Goal: Task Accomplishment & Management: Manage account settings

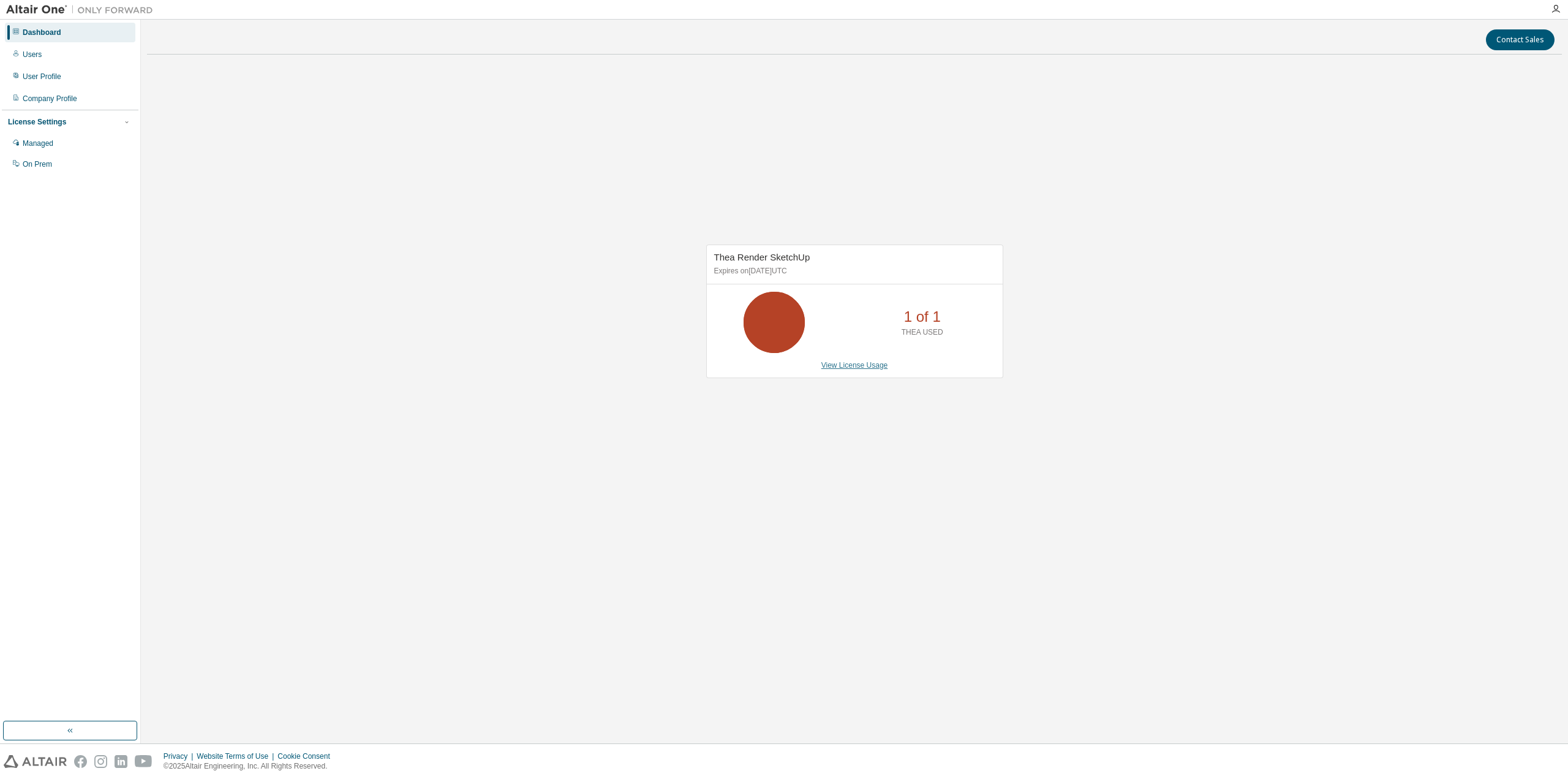
click at [845, 367] on link "View License Usage" at bounding box center [855, 365] width 67 height 9
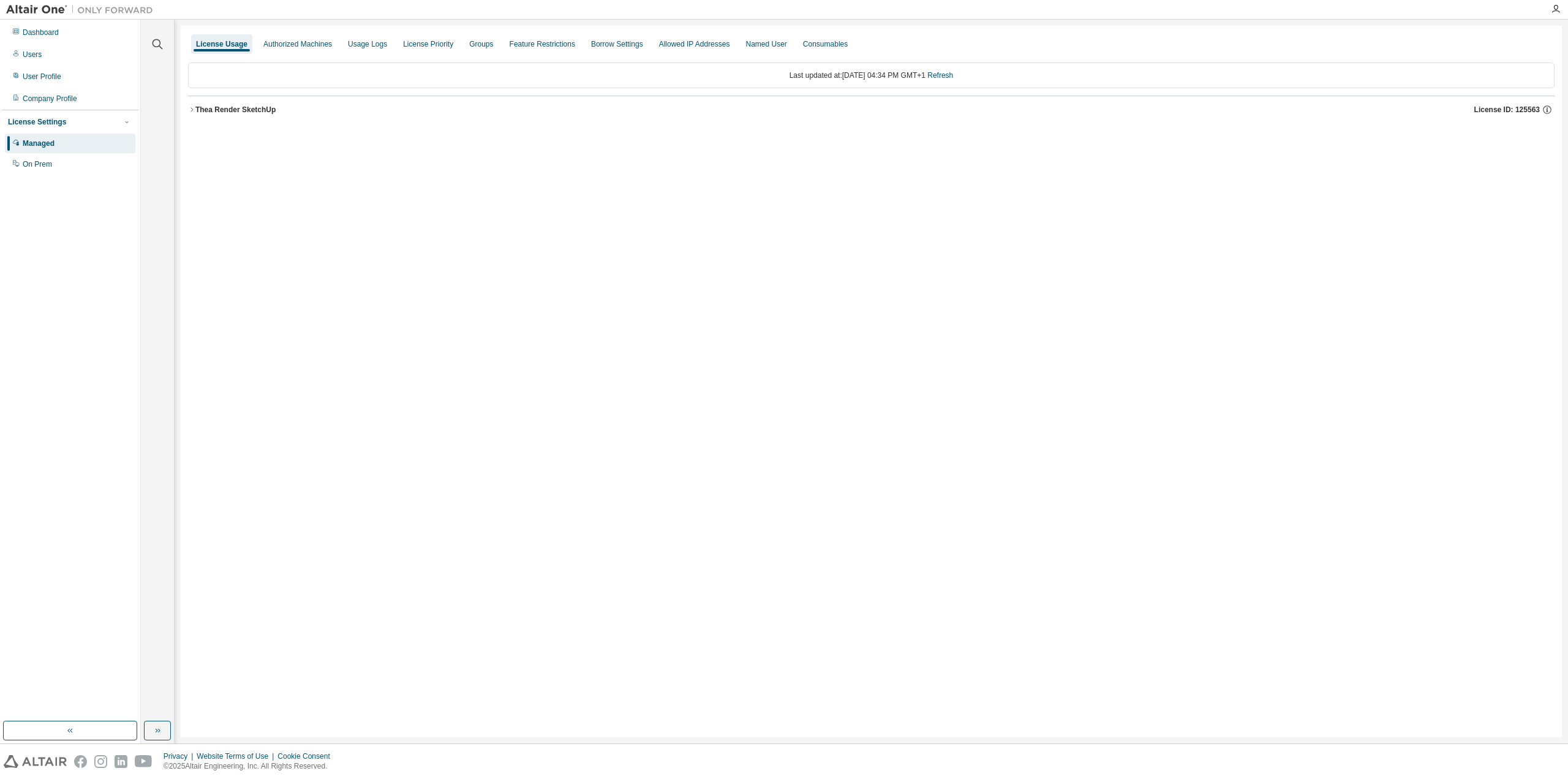
click at [203, 111] on div "Thea Render SketchUp" at bounding box center [235, 110] width 80 height 10
click at [382, 135] on div "GlobalZoneEU 0 of 1 used v25.0 Expire date: 2025-09-27" at bounding box center [875, 135] width 1337 height 11
click at [253, 159] on div "TheaRenderSketchUpFeature" at bounding box center [261, 160] width 111 height 11
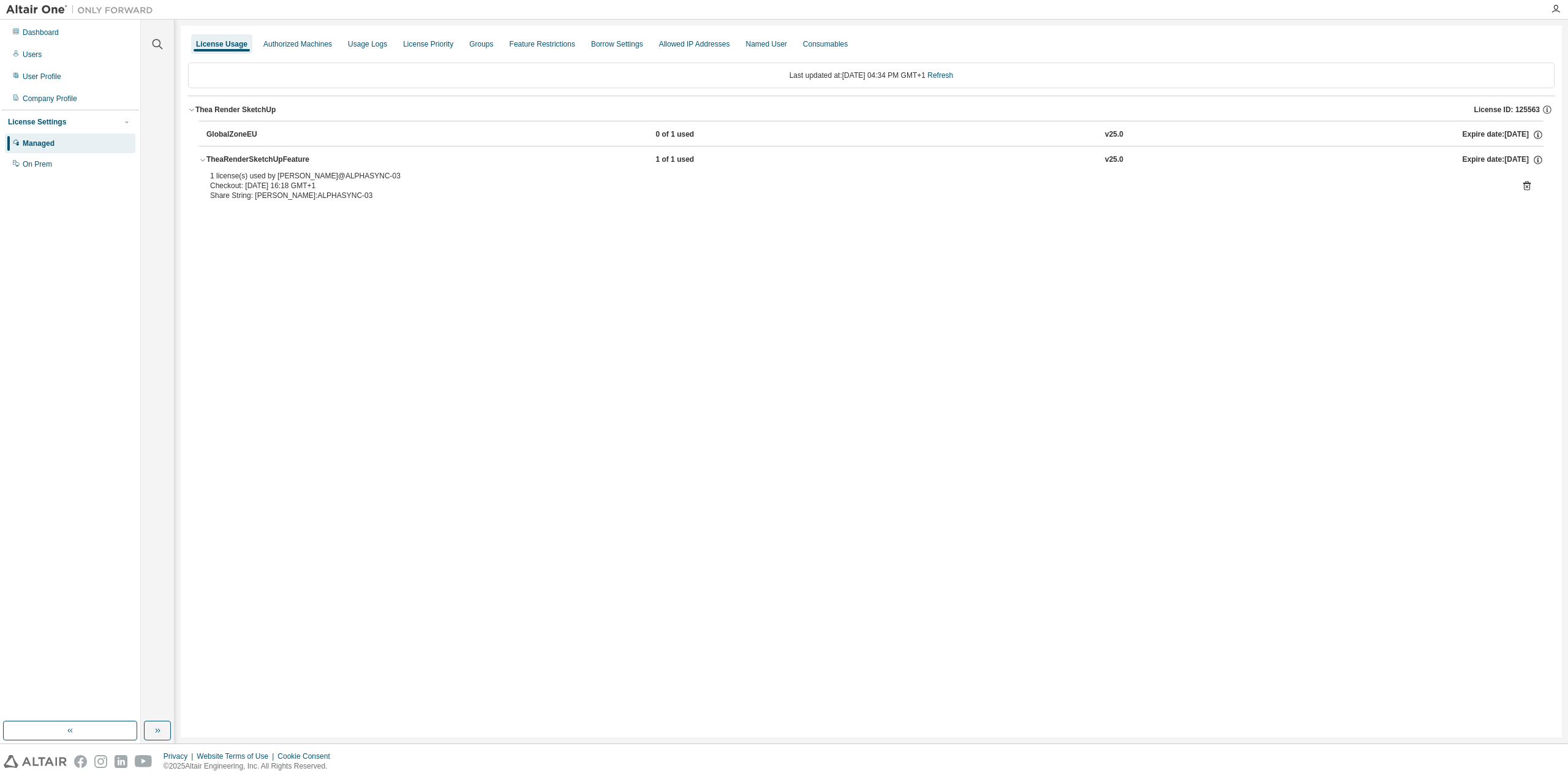
click at [253, 162] on div "TheaRenderSketchUpFeature" at bounding box center [261, 160] width 111 height 11
click at [295, 44] on div "Authorized Machines" at bounding box center [297, 44] width 69 height 10
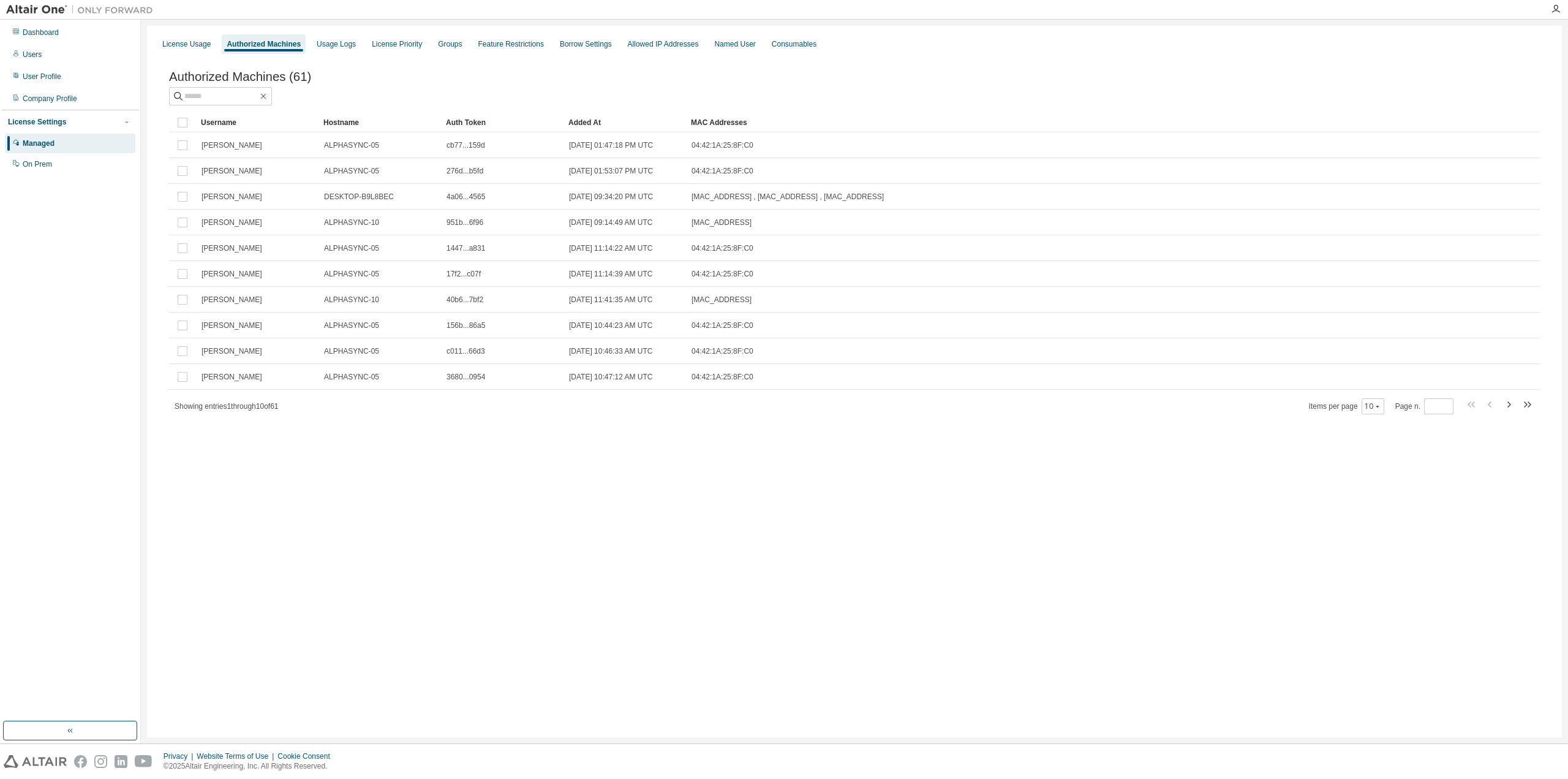
click at [63, 143] on div "Managed" at bounding box center [70, 143] width 131 height 19
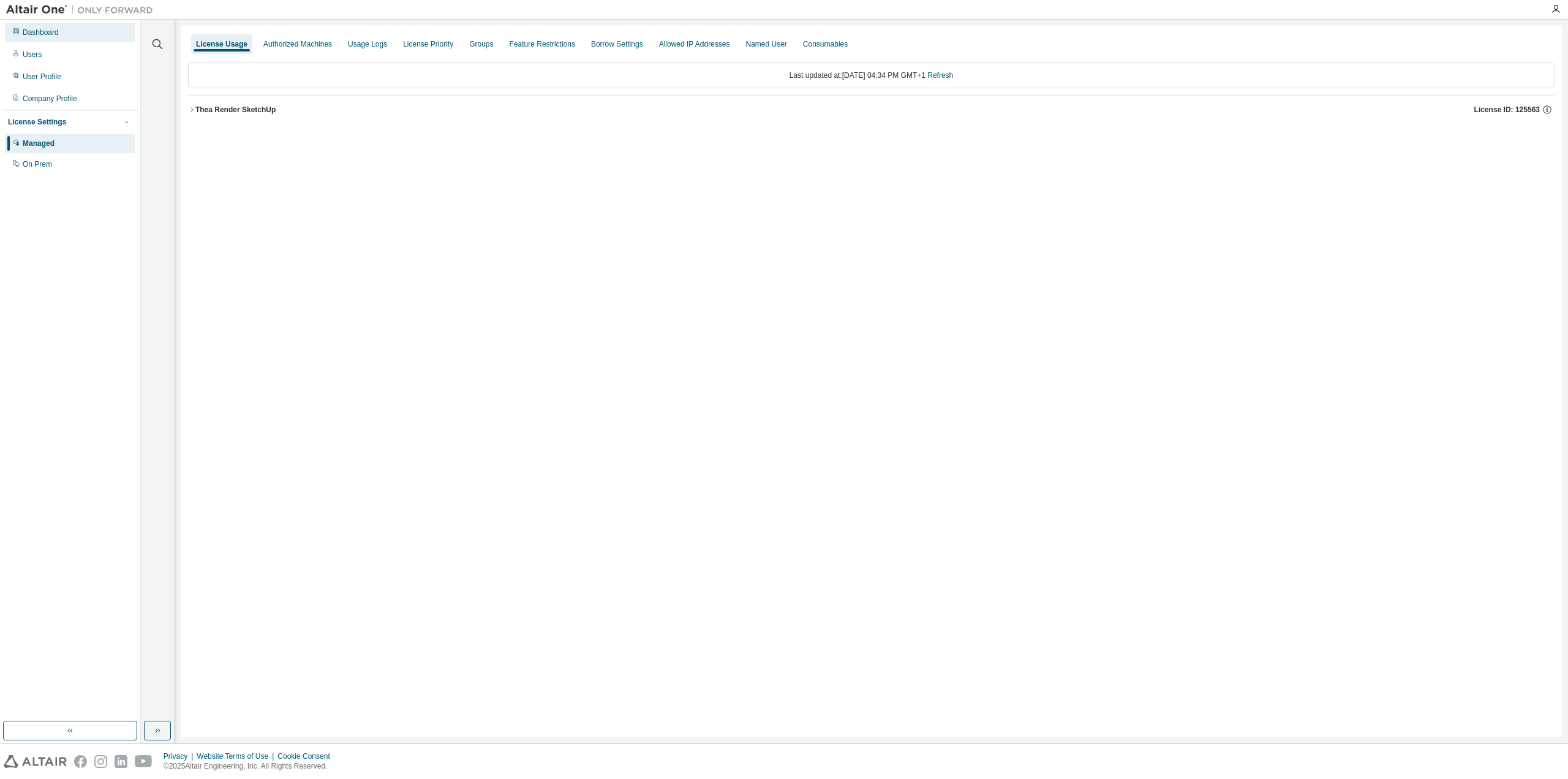
click at [66, 39] on div "Dashboard" at bounding box center [70, 32] width 131 height 19
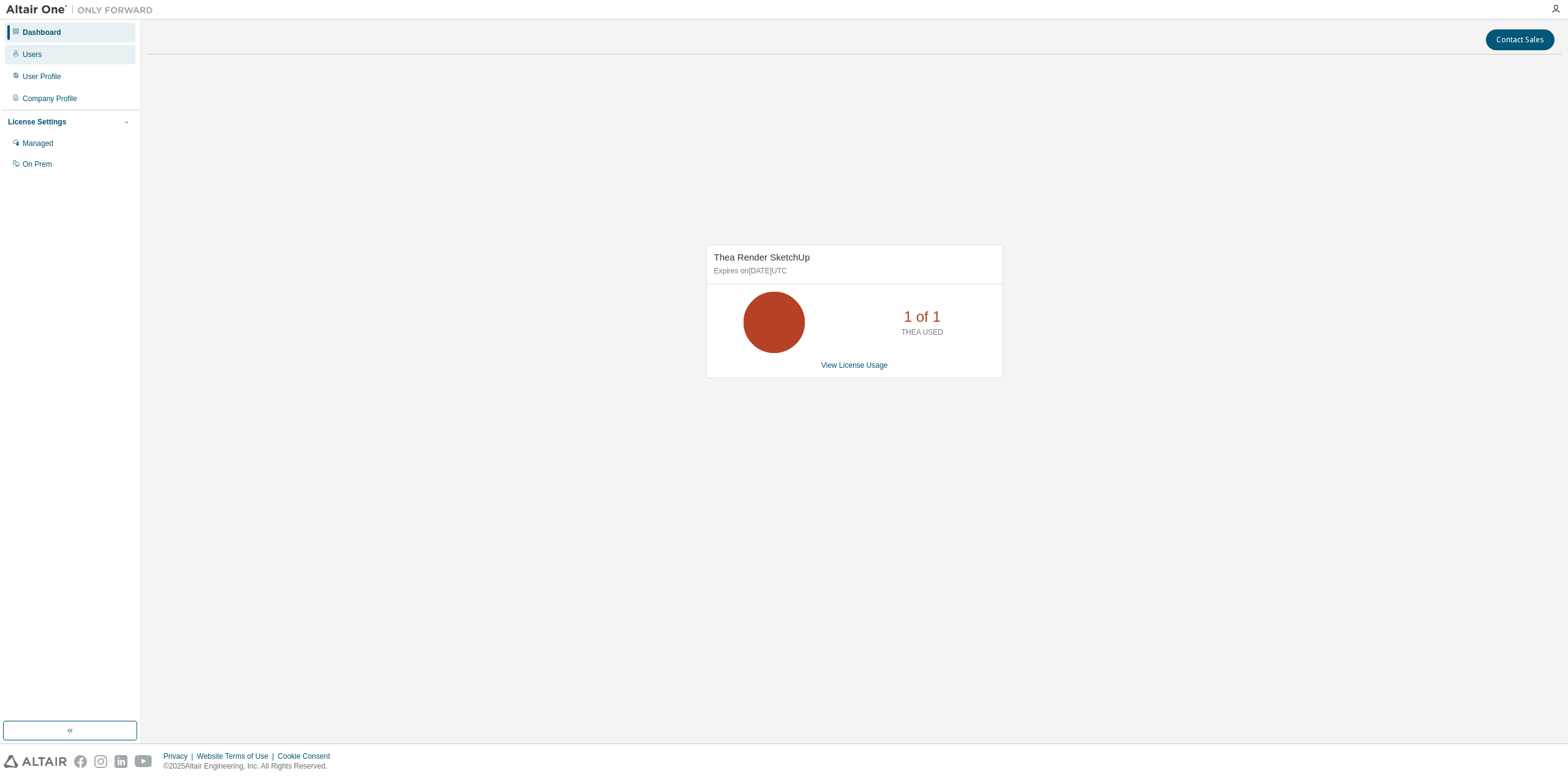
click at [52, 59] on div "Users" at bounding box center [70, 54] width 131 height 19
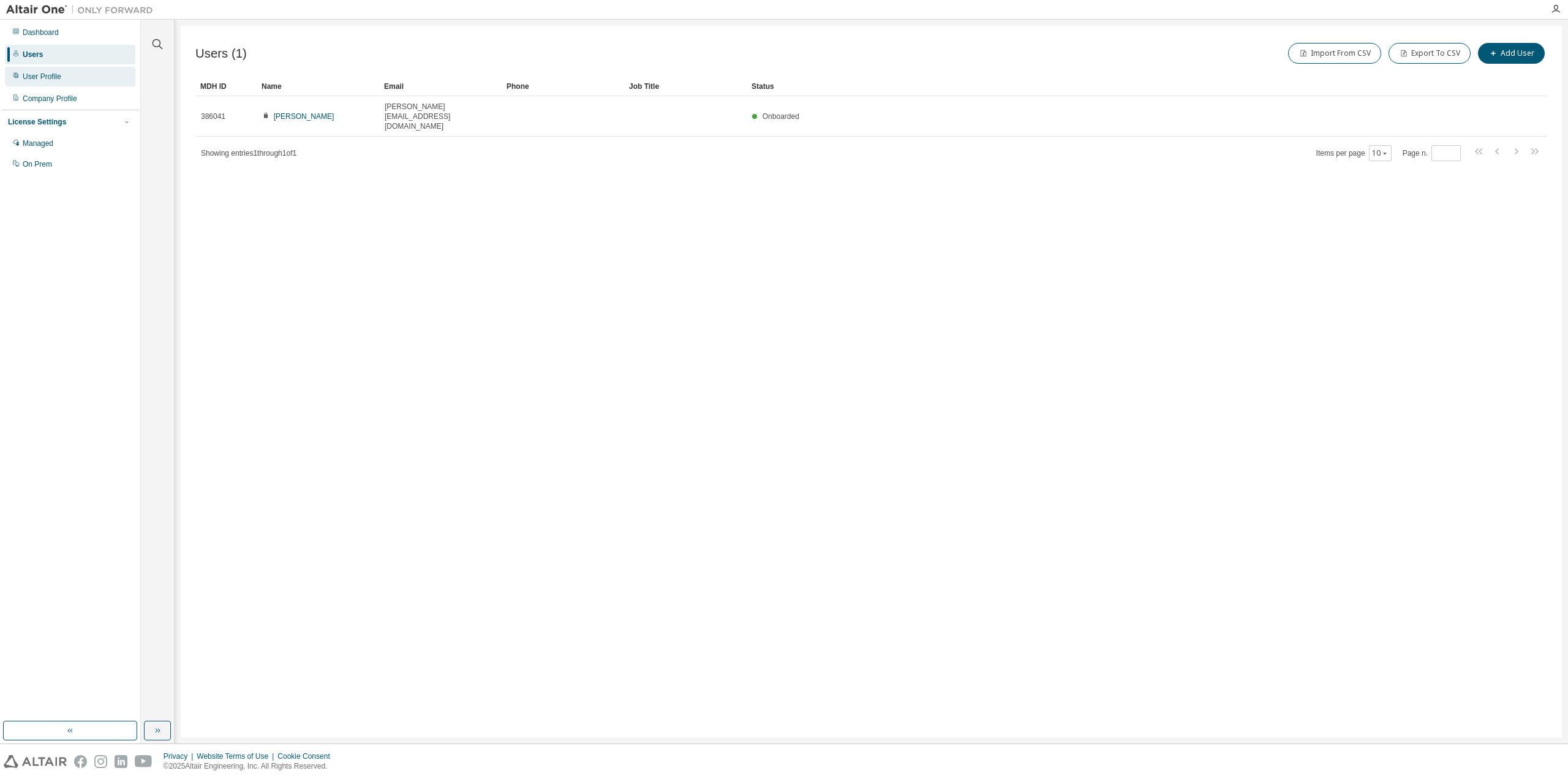
click at [64, 77] on div "User Profile" at bounding box center [70, 77] width 131 height 19
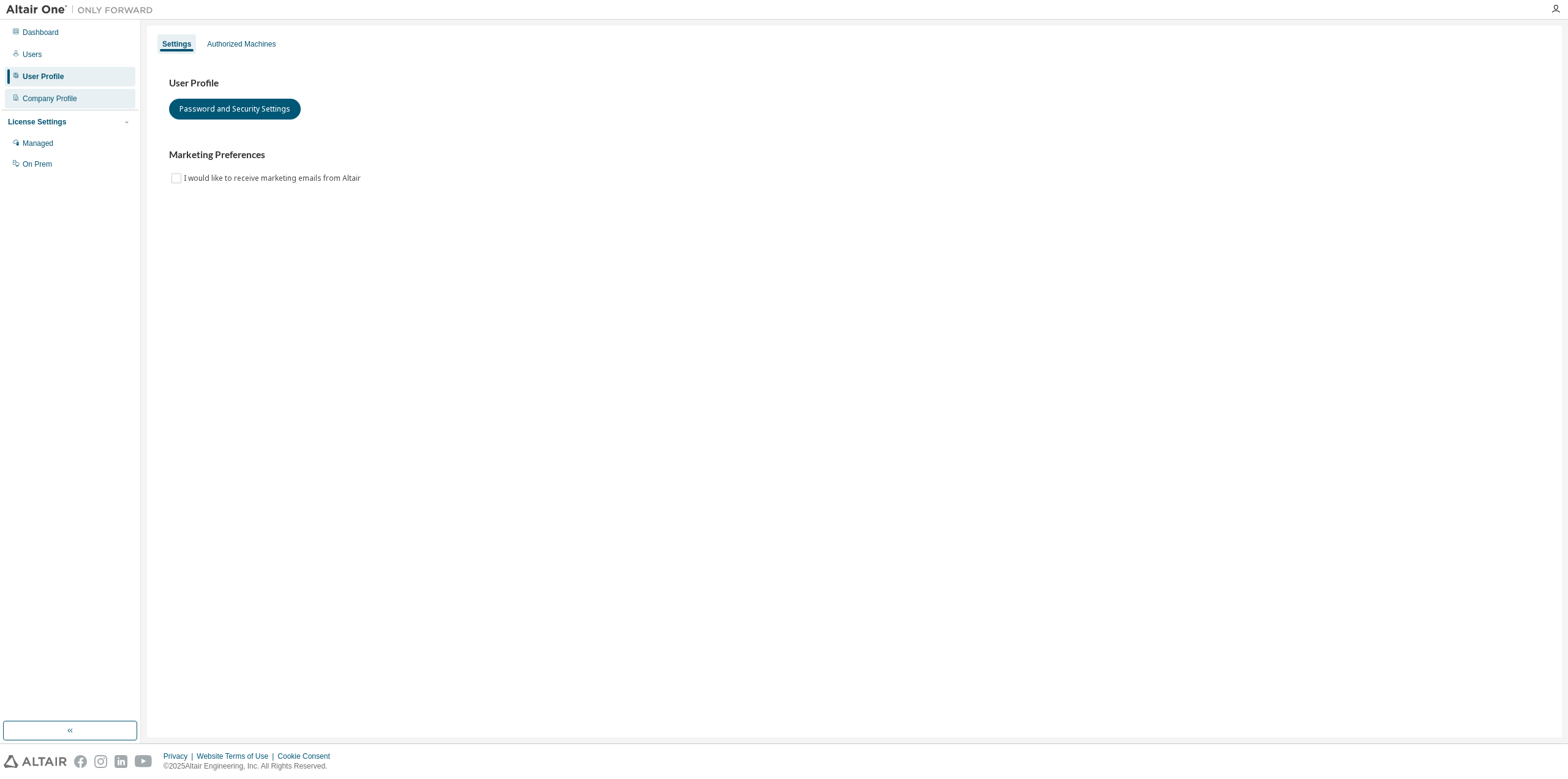
click at [70, 96] on div "Company Profile" at bounding box center [50, 98] width 55 height 10
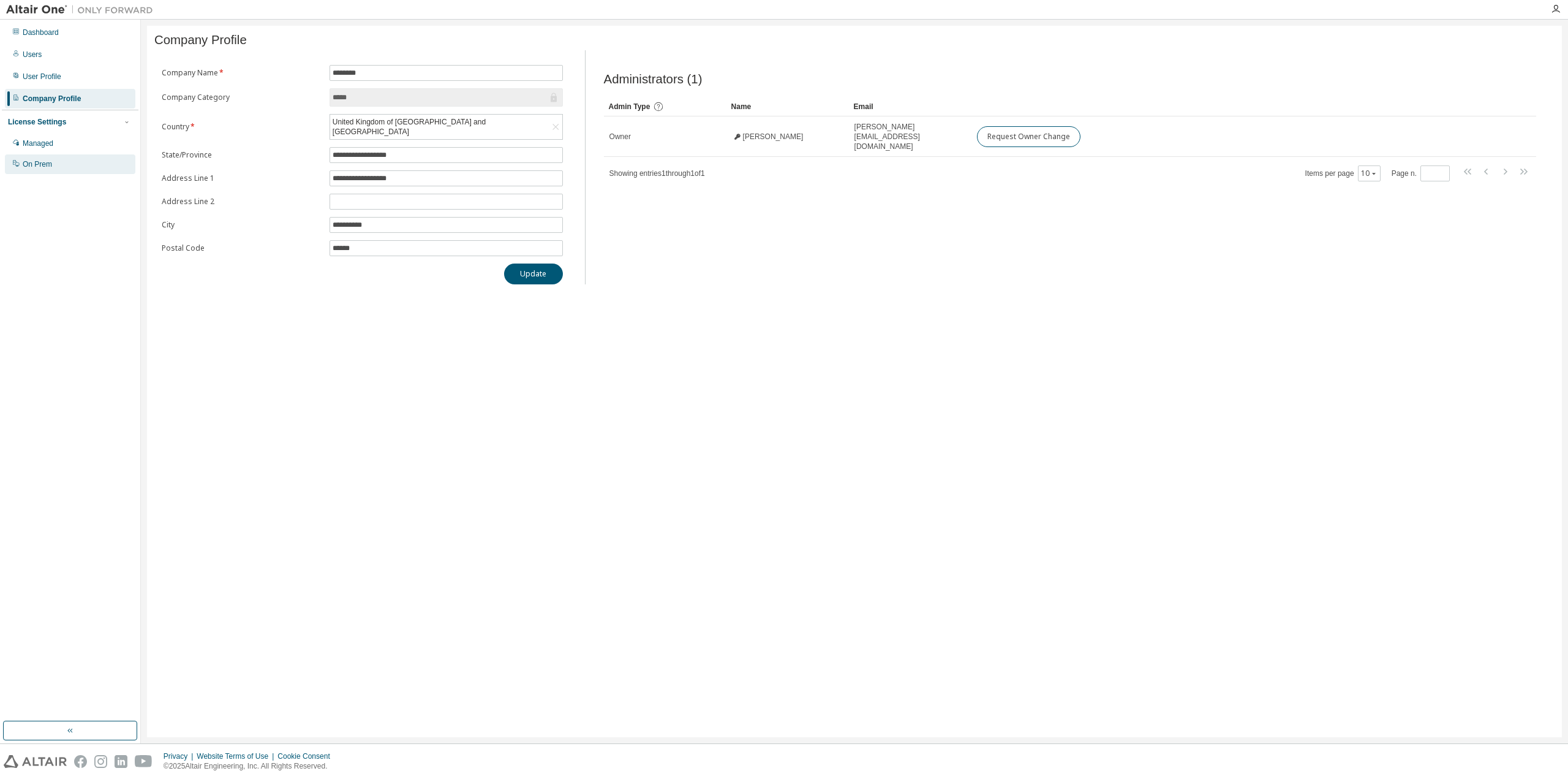
click at [65, 159] on div "On Prem" at bounding box center [70, 164] width 131 height 19
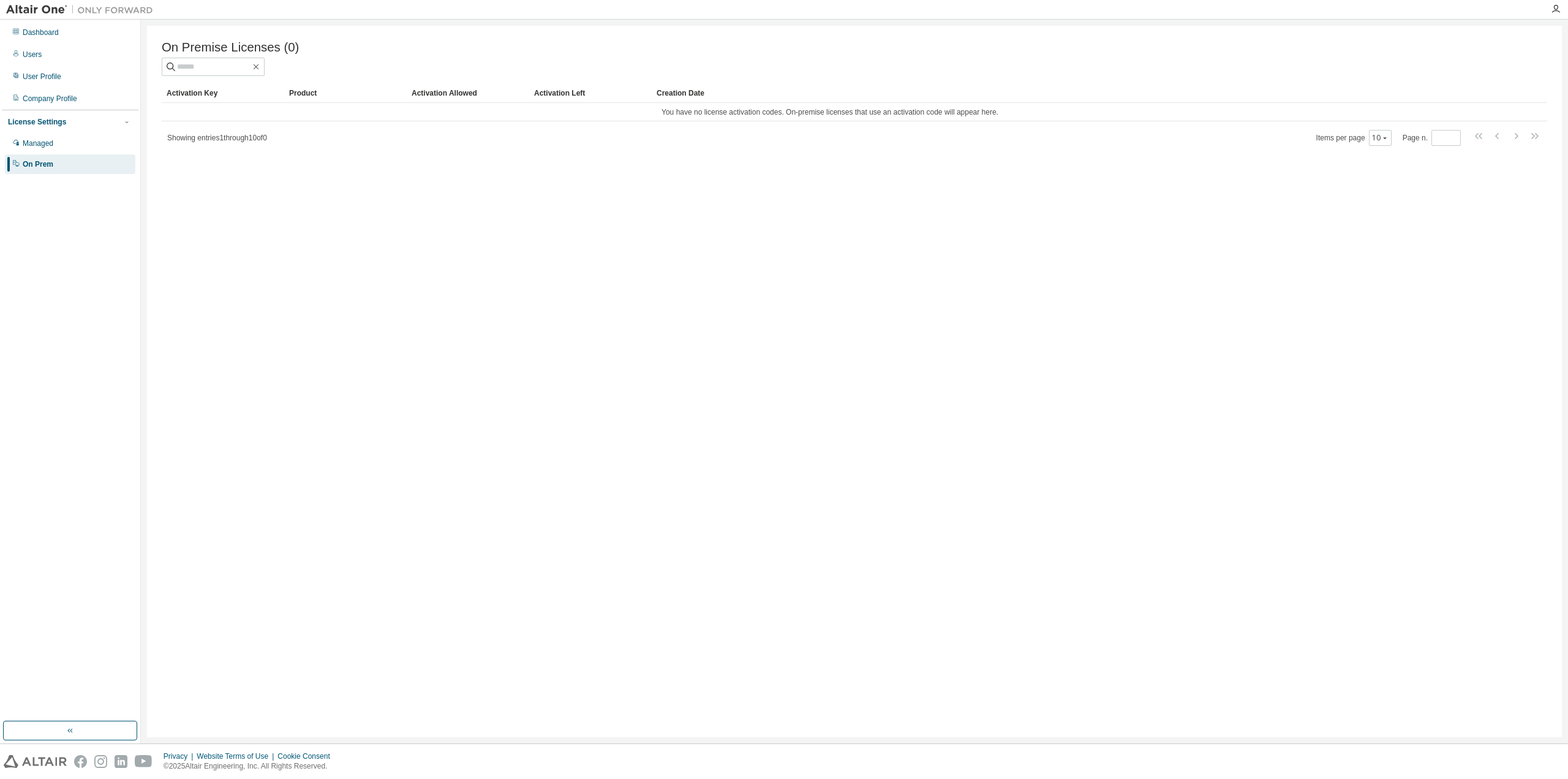
click at [75, 88] on div "Dashboard Users User Profile Company Profile License Settings Managed On Prem" at bounding box center [69, 98] width 136 height 154
click at [70, 95] on div "Company Profile" at bounding box center [50, 98] width 55 height 10
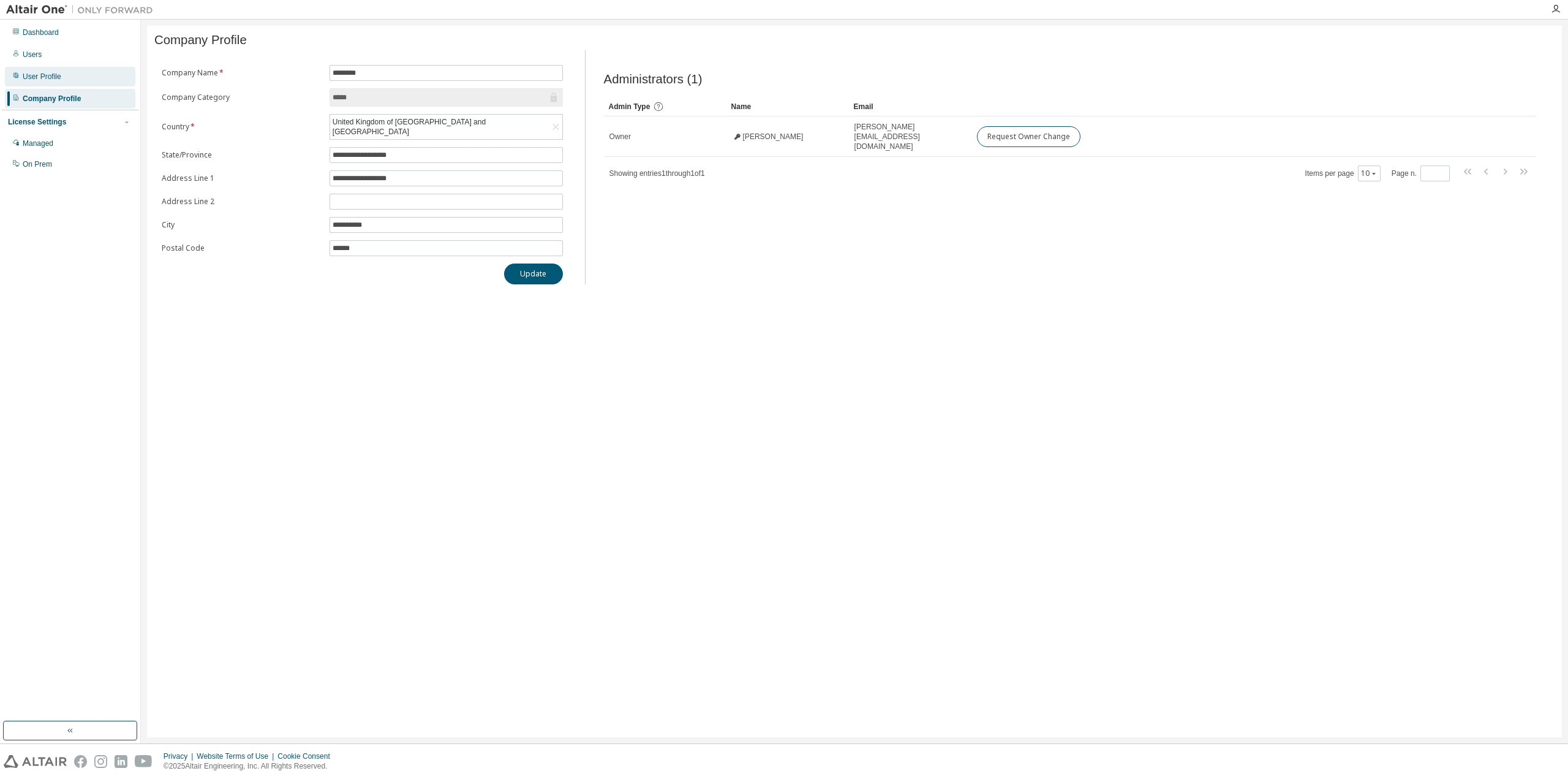
click at [67, 75] on div "User Profile" at bounding box center [70, 77] width 131 height 19
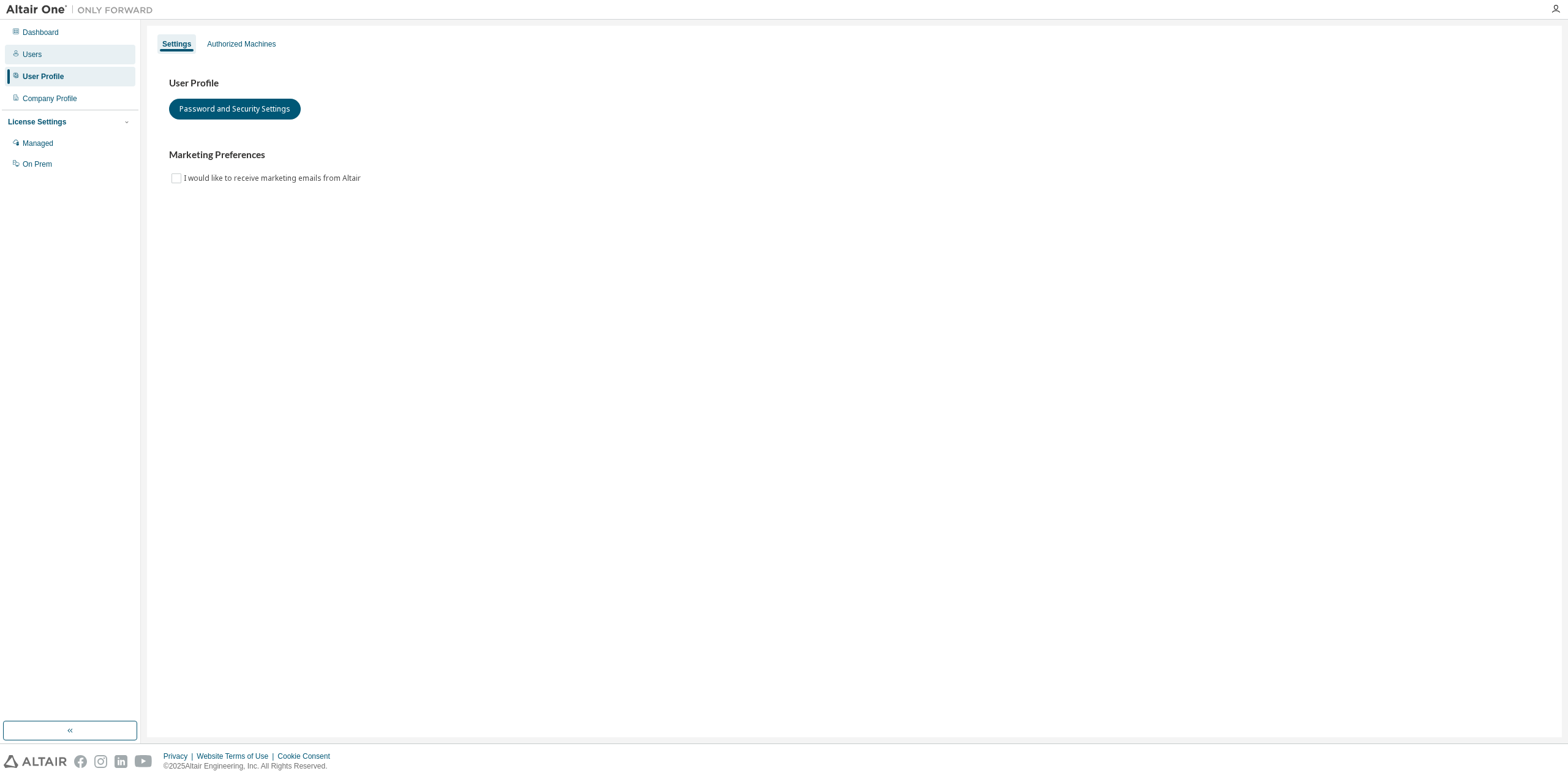
click at [70, 52] on div "Users" at bounding box center [70, 54] width 131 height 19
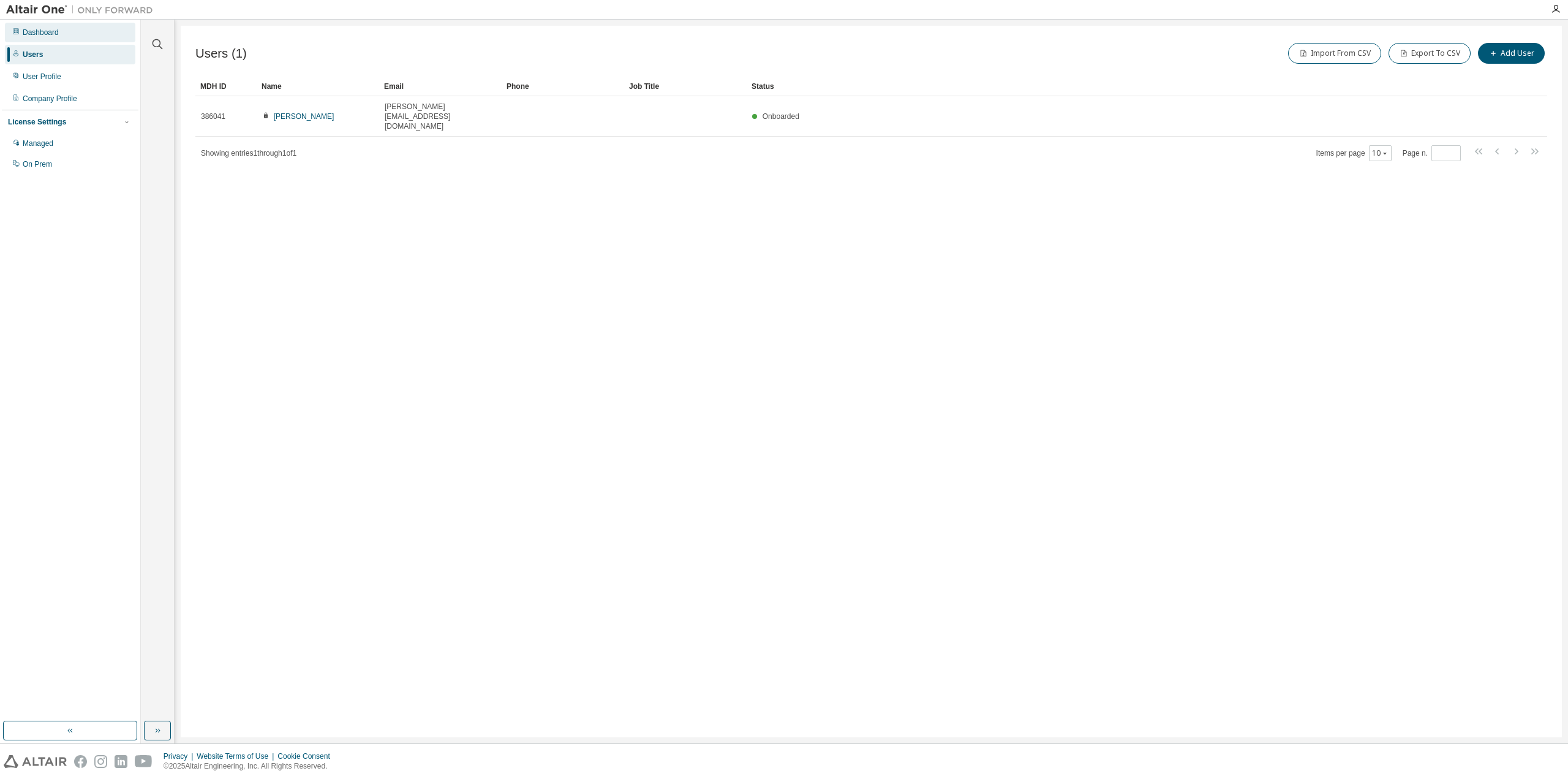
click at [72, 41] on div "Dashboard" at bounding box center [70, 32] width 131 height 19
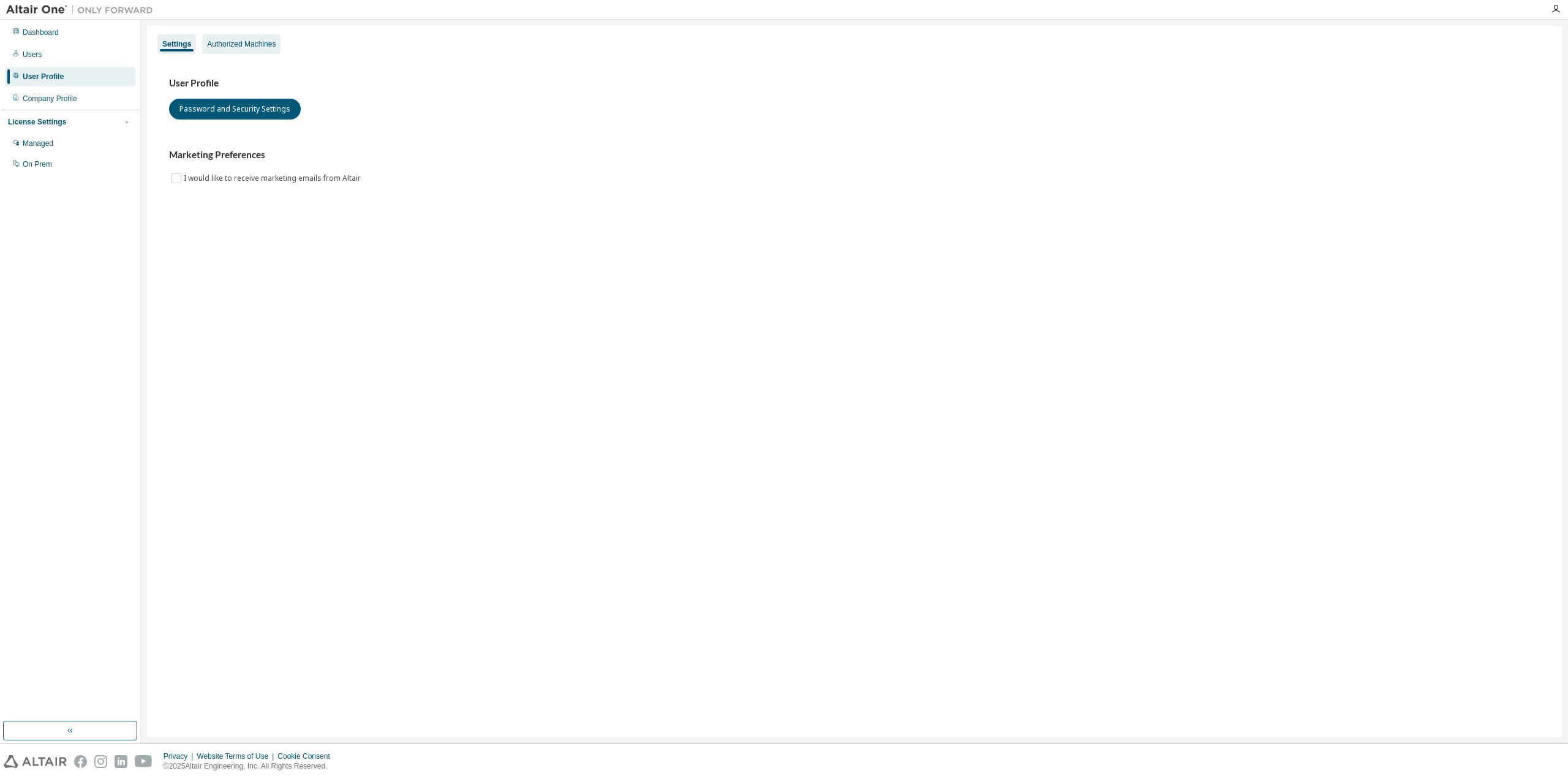
click at [228, 44] on div "Authorized Machines" at bounding box center [241, 44] width 69 height 10
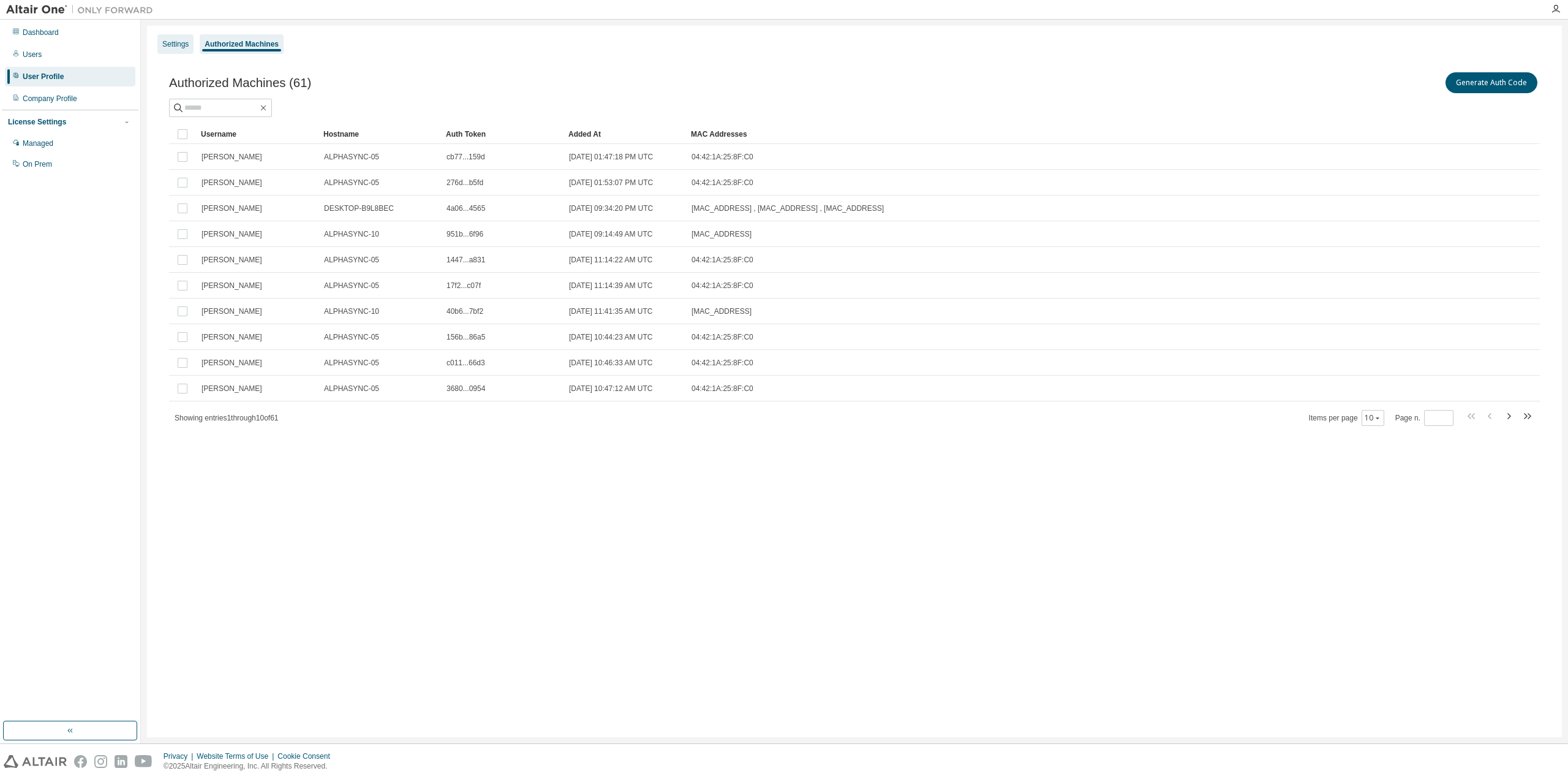
click at [179, 44] on div "Settings" at bounding box center [175, 44] width 27 height 10
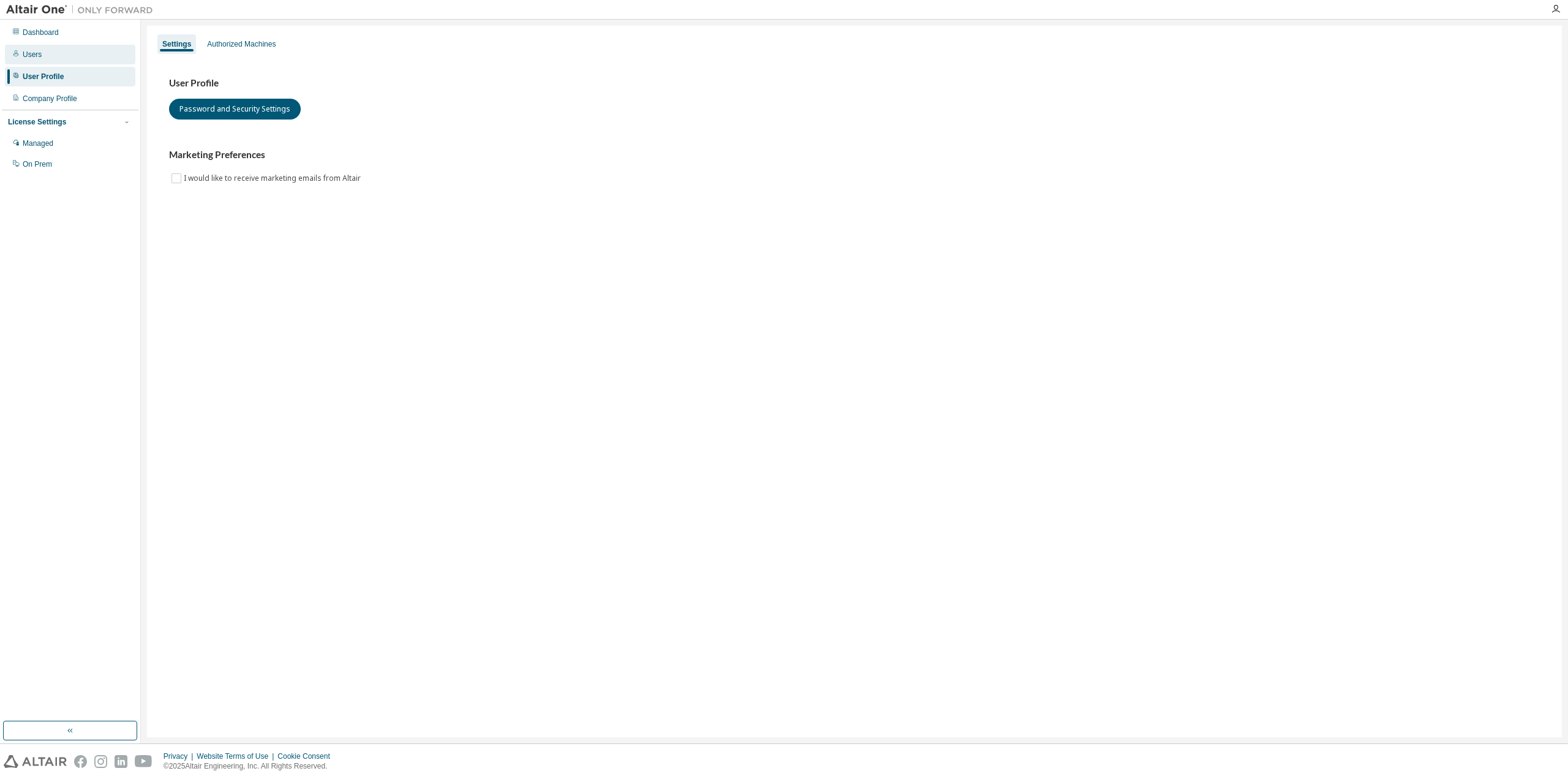
click at [72, 47] on div "Users" at bounding box center [70, 54] width 131 height 19
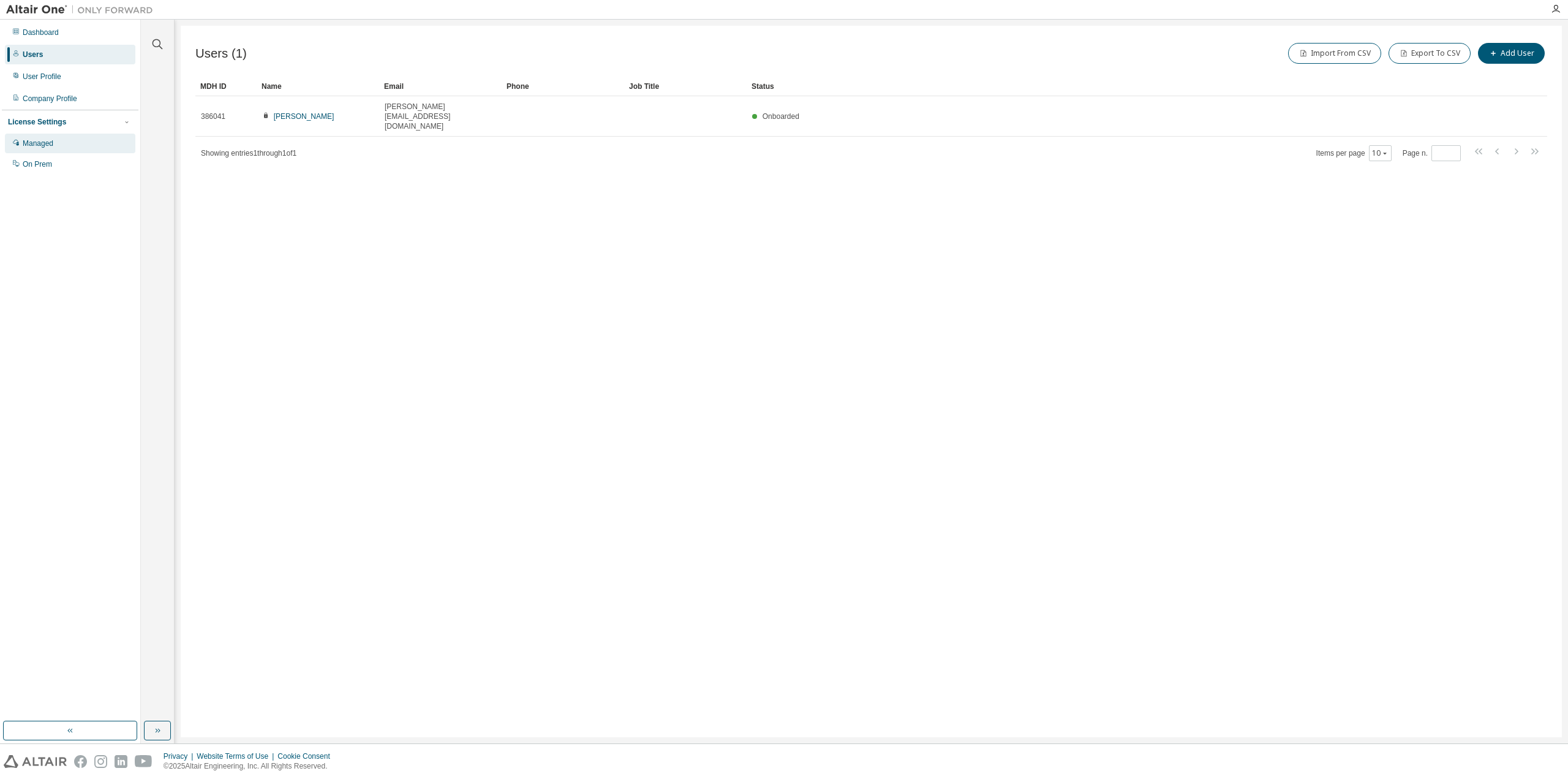
click at [62, 144] on div "Managed" at bounding box center [70, 143] width 131 height 19
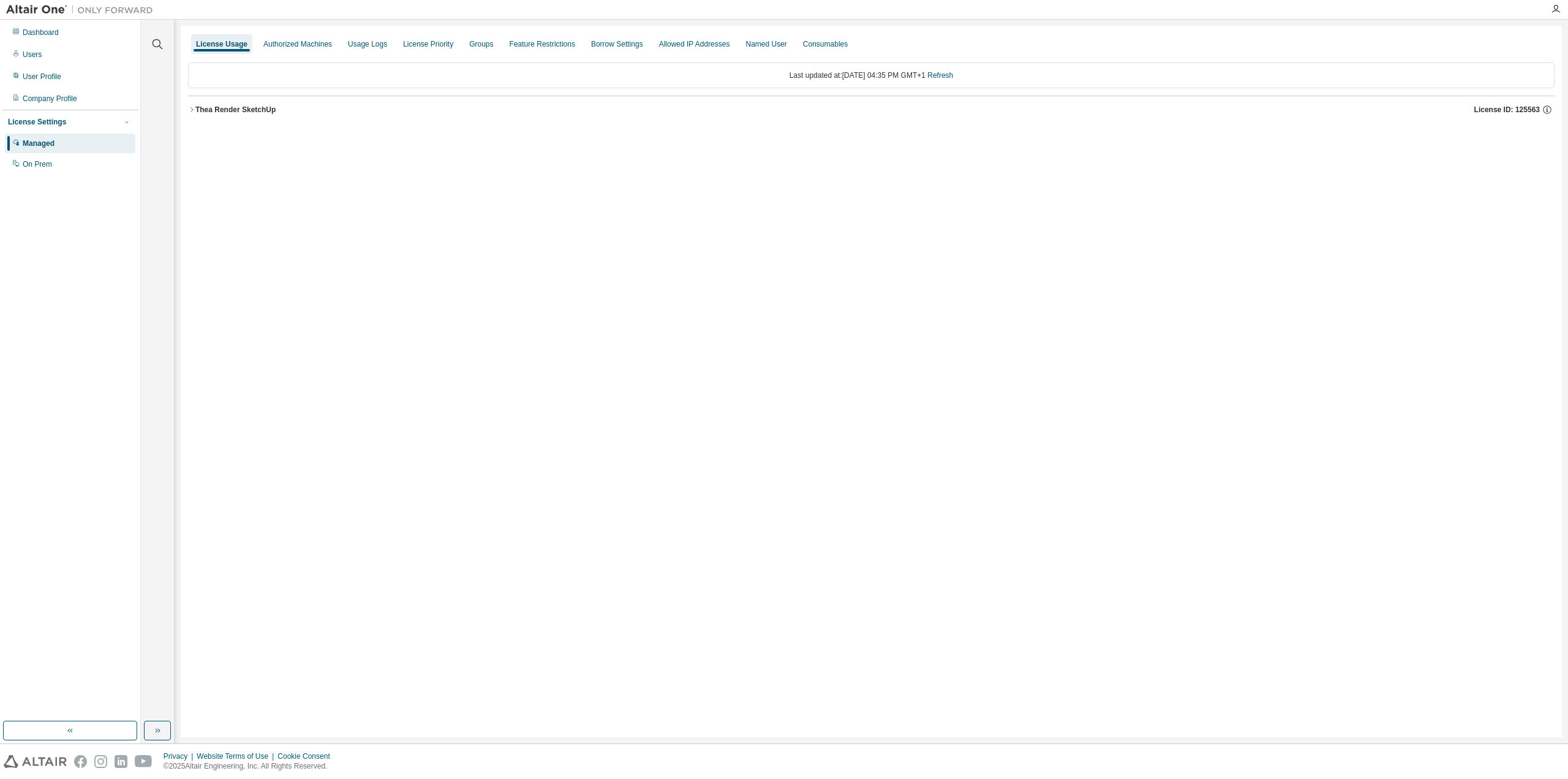
click at [211, 106] on div "Thea Render SketchUp" at bounding box center [235, 110] width 80 height 10
click at [263, 164] on div "TheaRenderSketchUpFeature" at bounding box center [261, 160] width 111 height 11
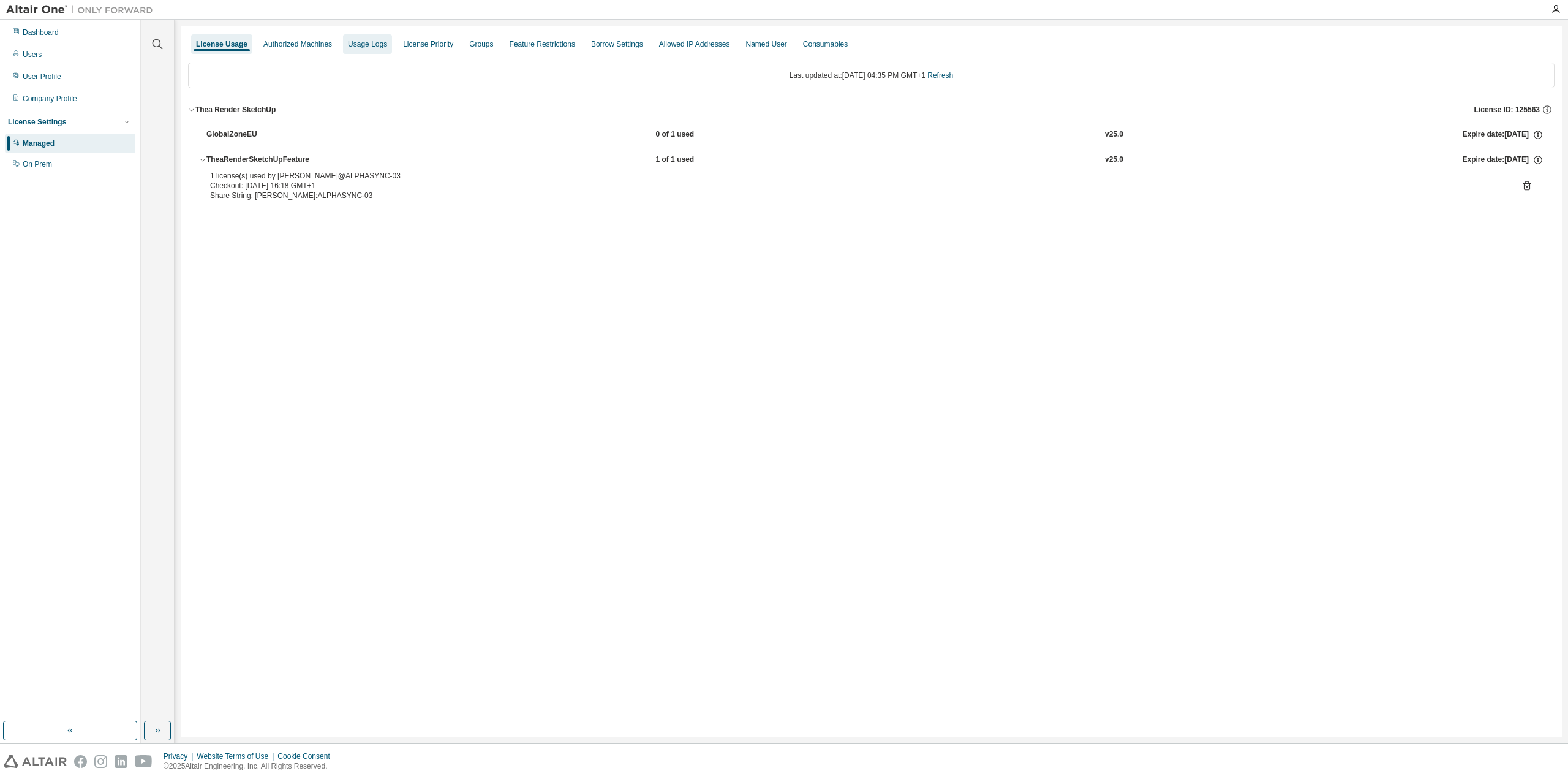
click at [354, 44] on div "Usage Logs" at bounding box center [367, 44] width 40 height 10
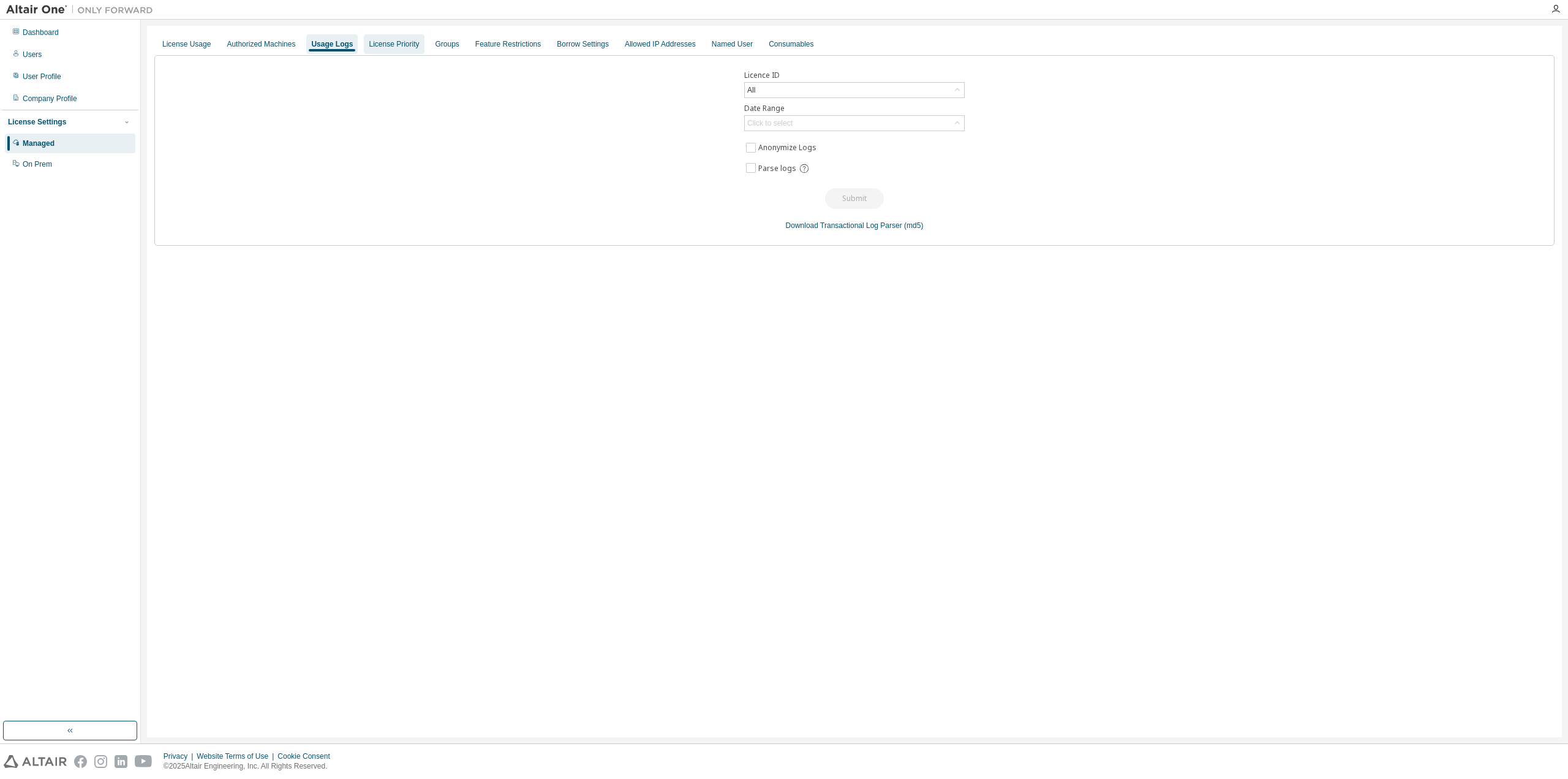
click at [400, 45] on div "License Priority" at bounding box center [394, 44] width 50 height 10
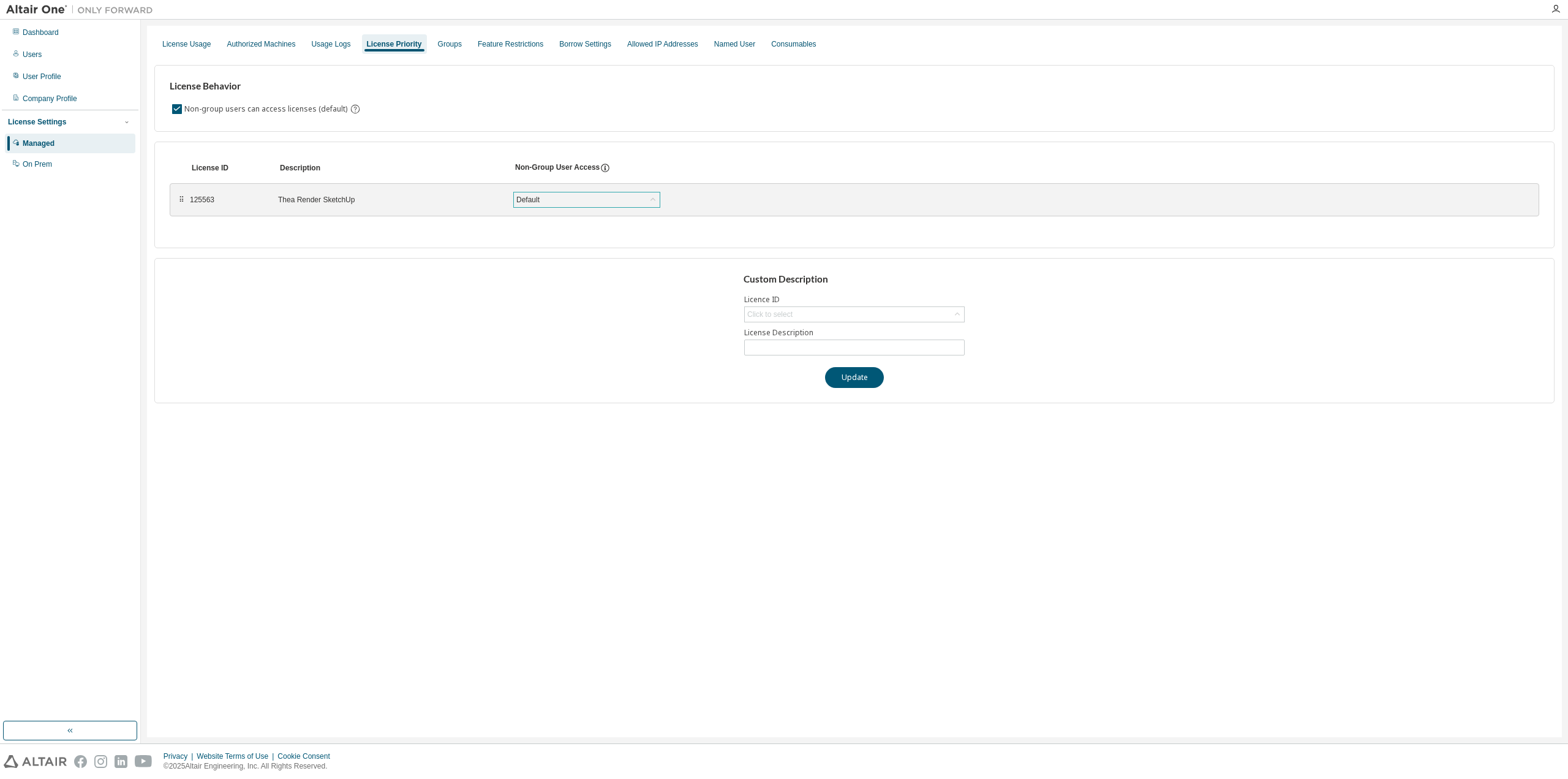
click at [566, 201] on div "Default" at bounding box center [587, 199] width 146 height 15
click at [855, 375] on button "Update" at bounding box center [854, 378] width 59 height 21
click at [573, 48] on div "Borrow Settings" at bounding box center [585, 44] width 52 height 10
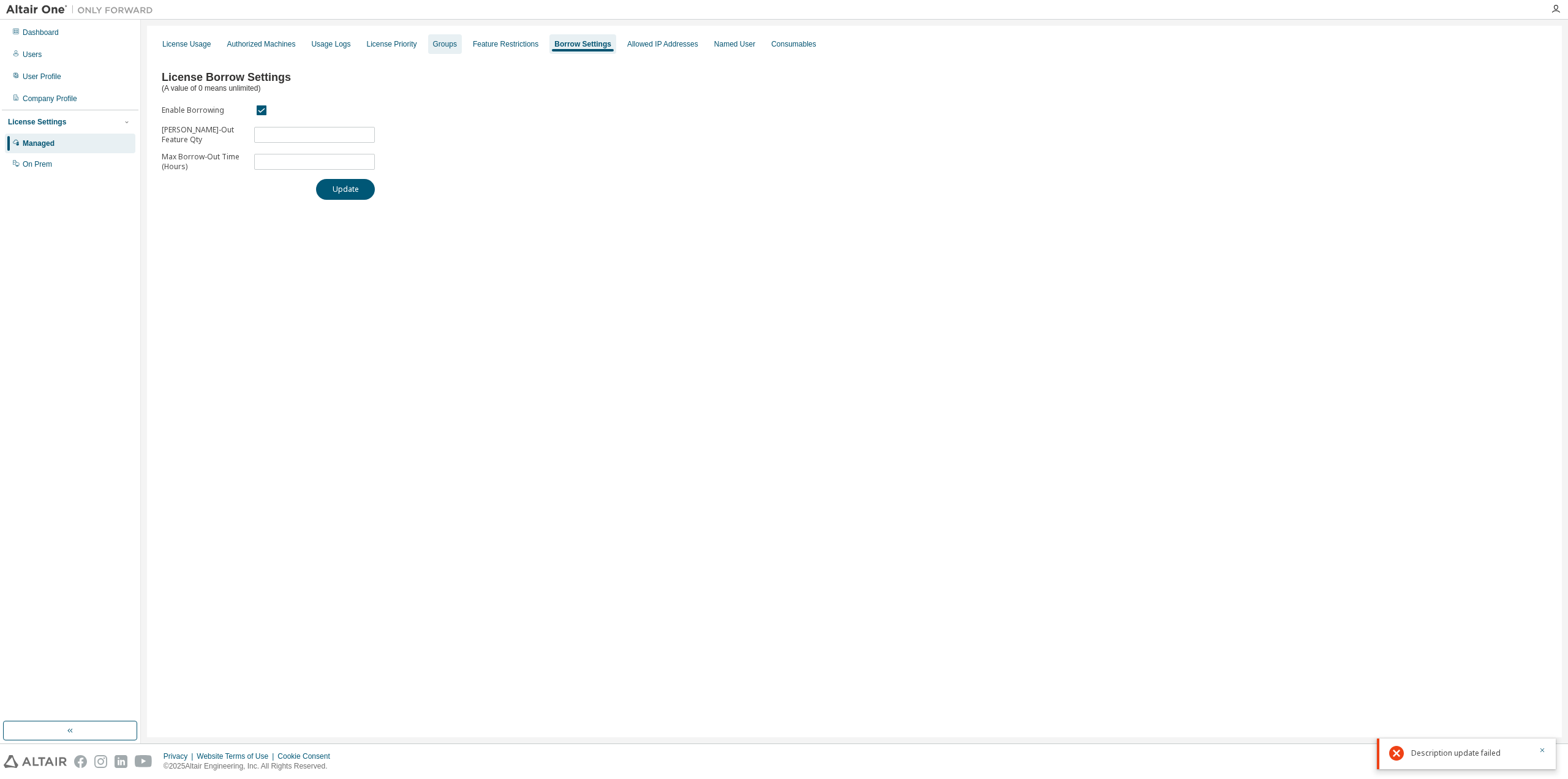
click at [436, 47] on div "Groups" at bounding box center [445, 44] width 24 height 10
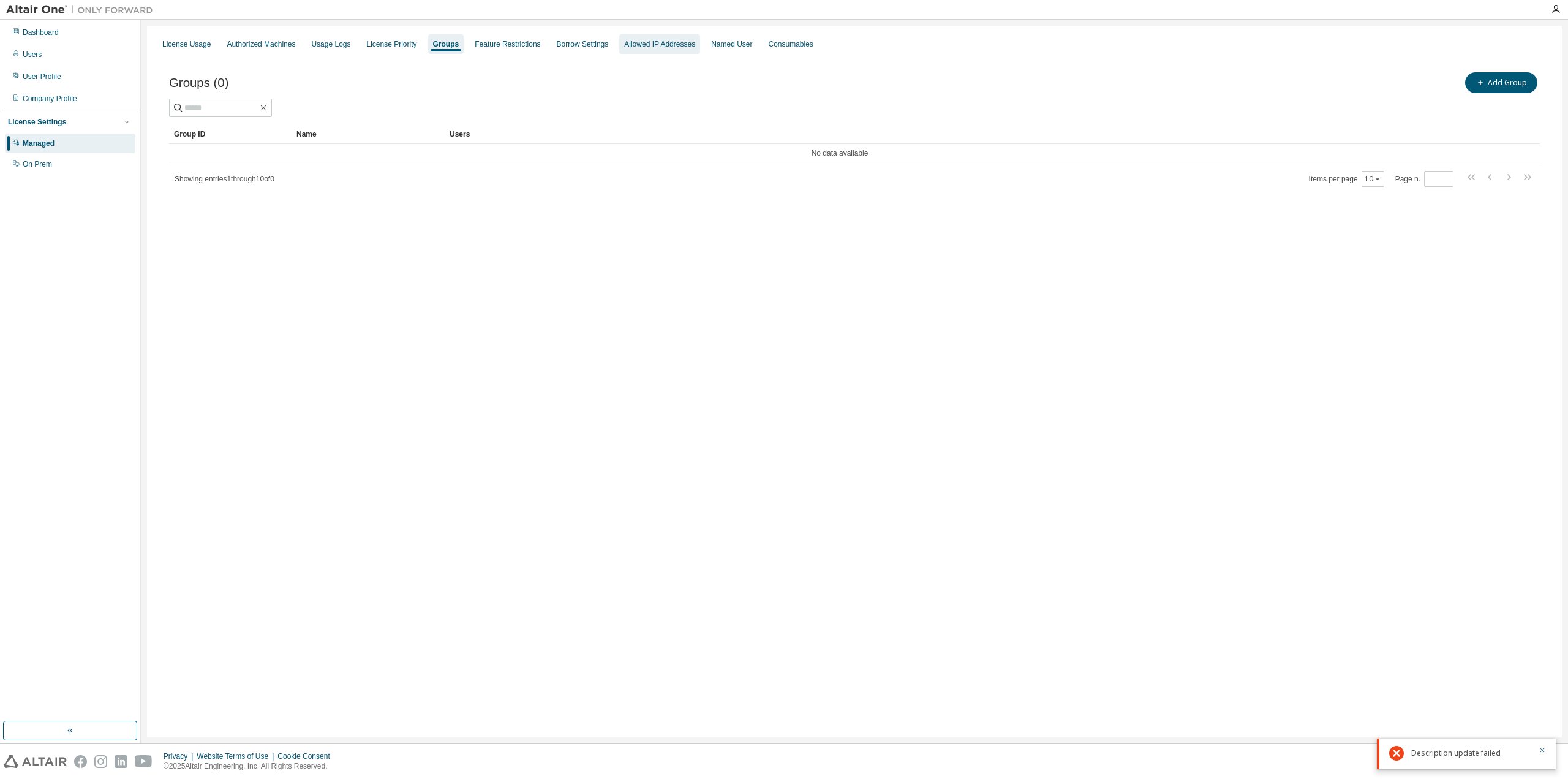
click at [632, 49] on div "Allowed IP Addresses" at bounding box center [659, 44] width 81 height 19
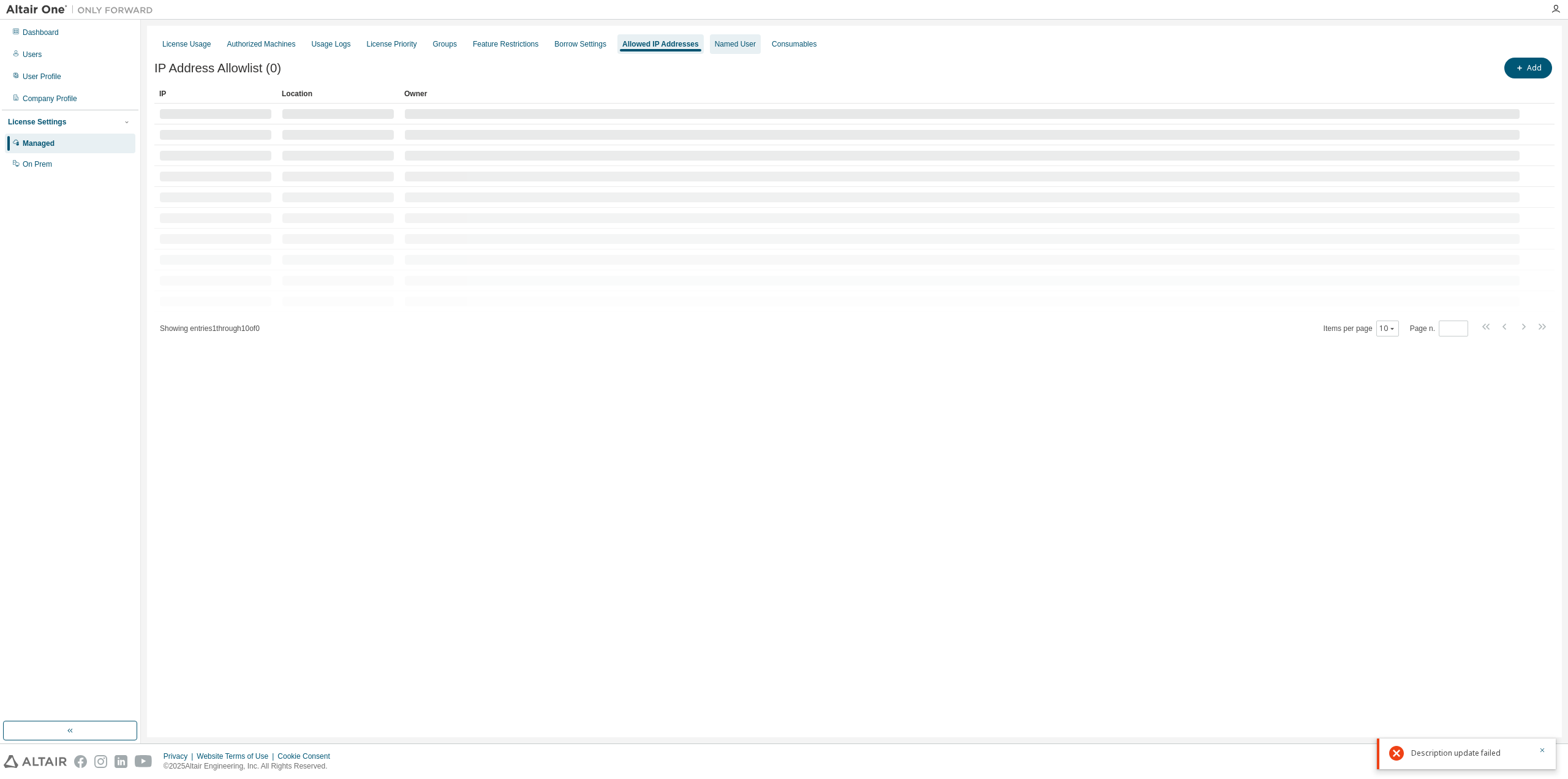
click at [723, 48] on div "Named User" at bounding box center [735, 44] width 41 height 10
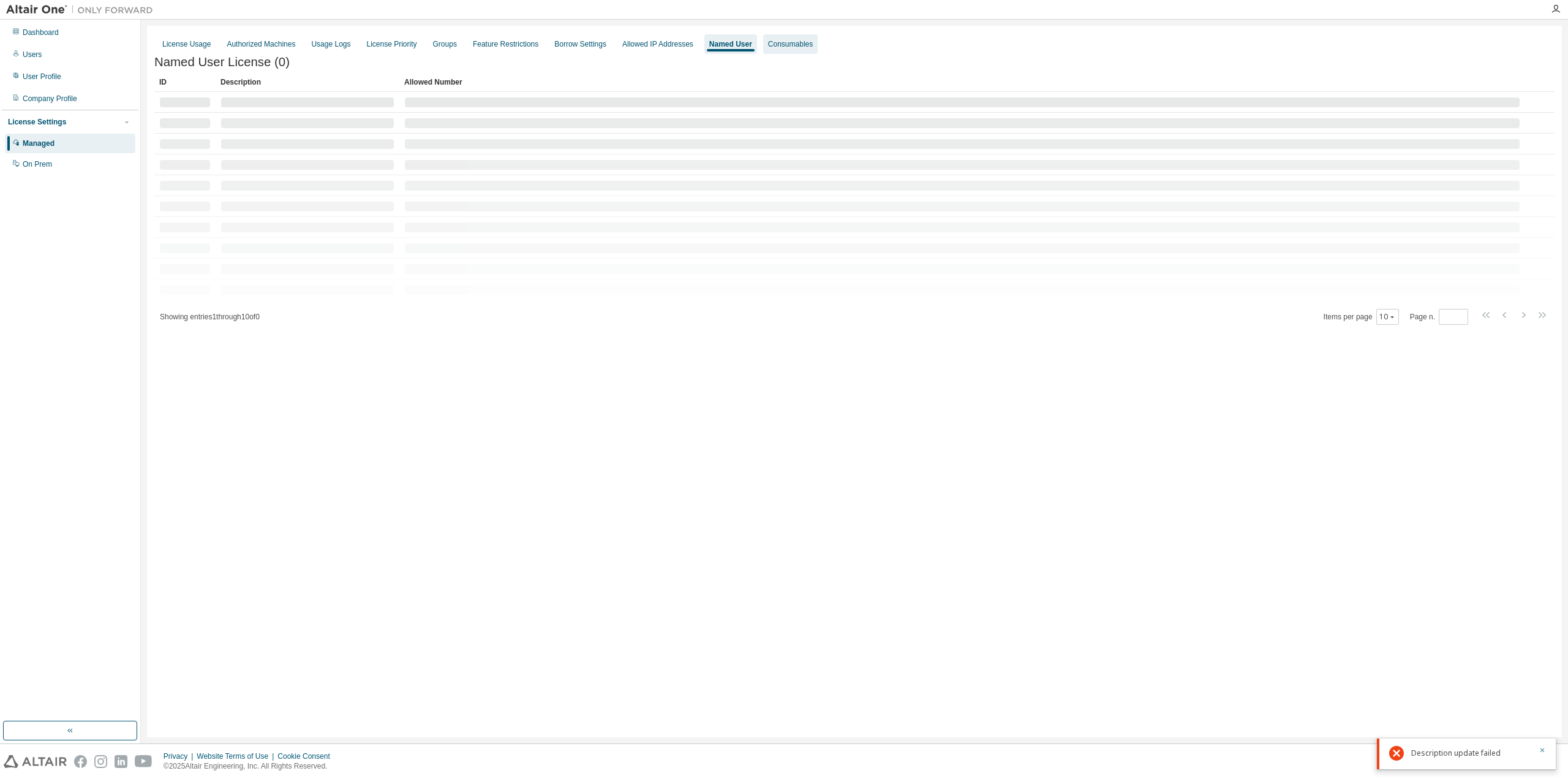
click at [776, 47] on div "Consumables" at bounding box center [790, 44] width 44 height 10
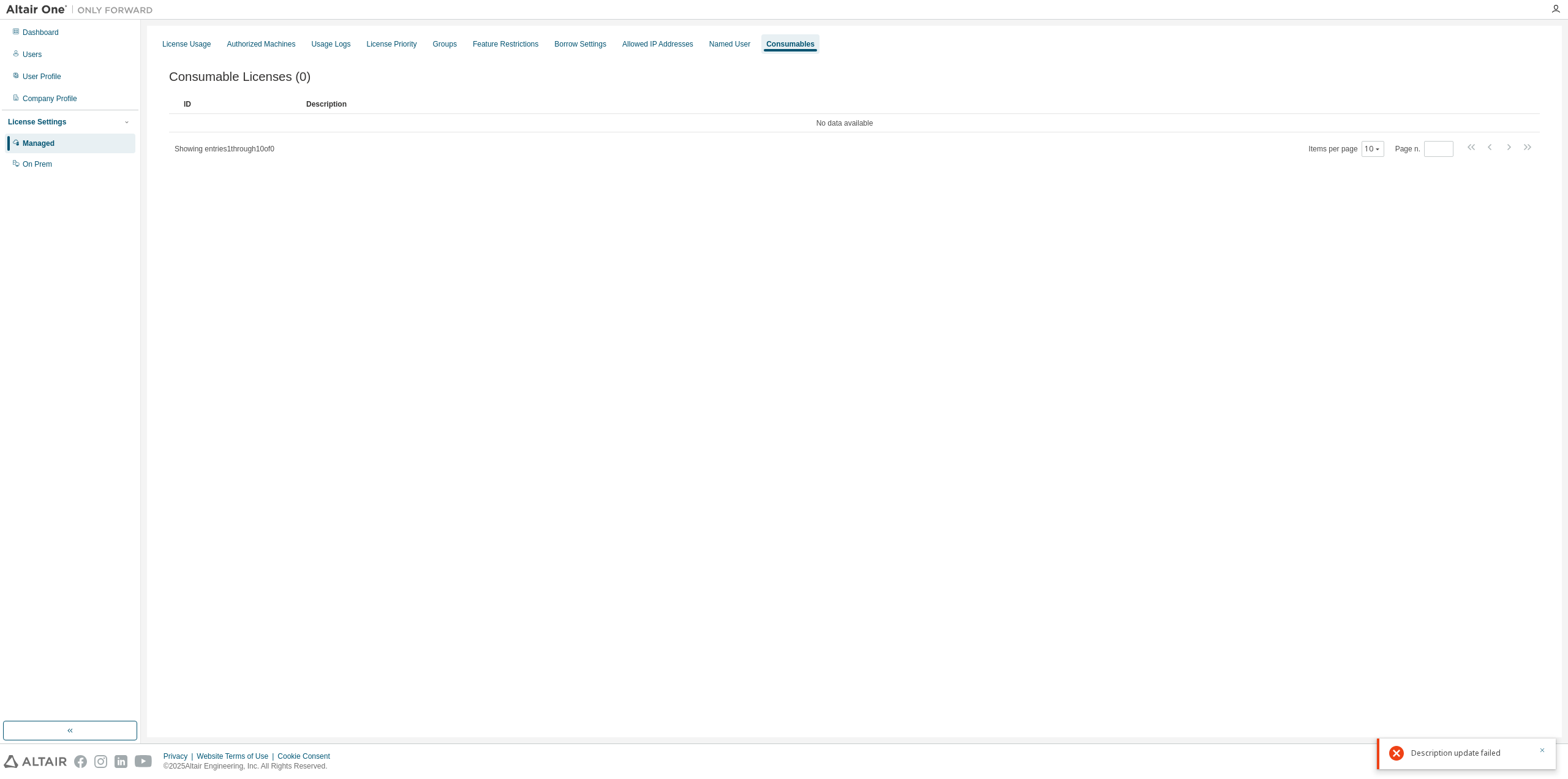
click at [1544, 752] on icon "button" at bounding box center [1542, 750] width 4 height 4
